Goal: Participate in discussion: Engage in conversation with other users on a specific topic

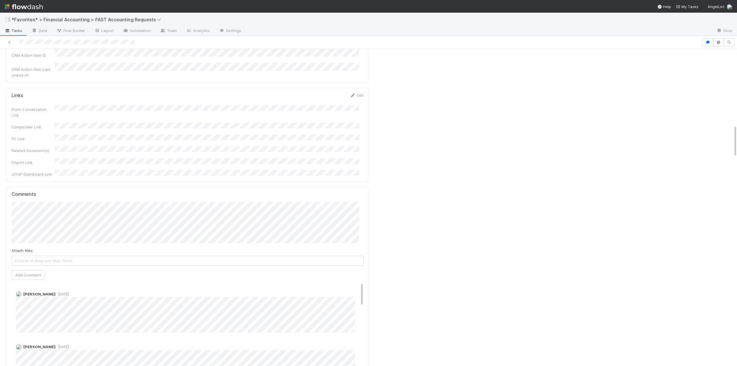
scroll to position [749, 0]
click at [34, 124] on span "[PERSON_NAME]" at bounding box center [41, 126] width 29 height 5
click at [24, 328] on button "Add Comment" at bounding box center [28, 333] width 33 height 10
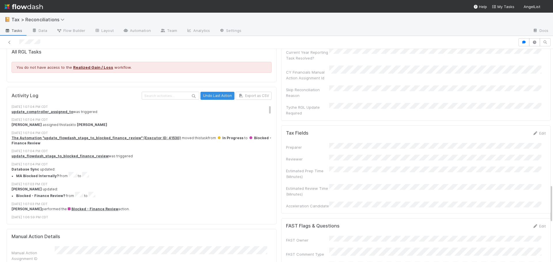
scroll to position [749, 0]
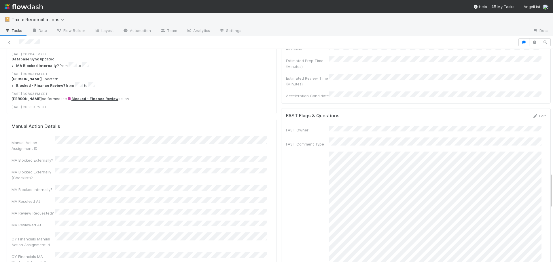
click at [182, 69] on li "MA Blocked Internally? from to" at bounding box center [146, 65] width 260 height 7
click at [192, 77] on div "8/18/25, 1:07:03 PM CDT" at bounding box center [144, 74] width 264 height 5
click at [170, 67] on li "MA Blocked Internally? from to" at bounding box center [146, 65] width 260 height 7
click at [171, 69] on li "MA Blocked Internally? from to" at bounding box center [146, 65] width 260 height 7
